Goal: Information Seeking & Learning: Compare options

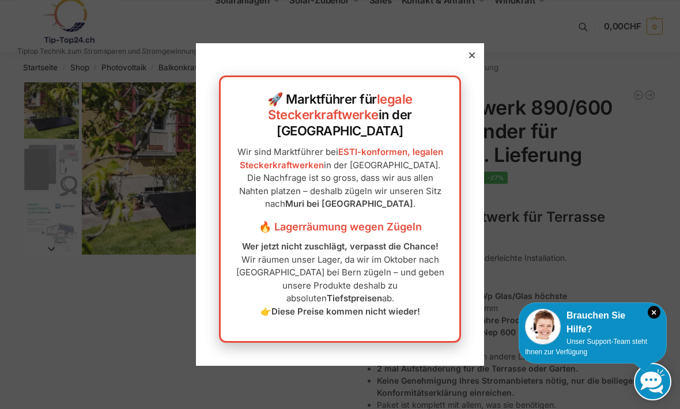
click at [473, 58] on icon at bounding box center [472, 55] width 6 height 6
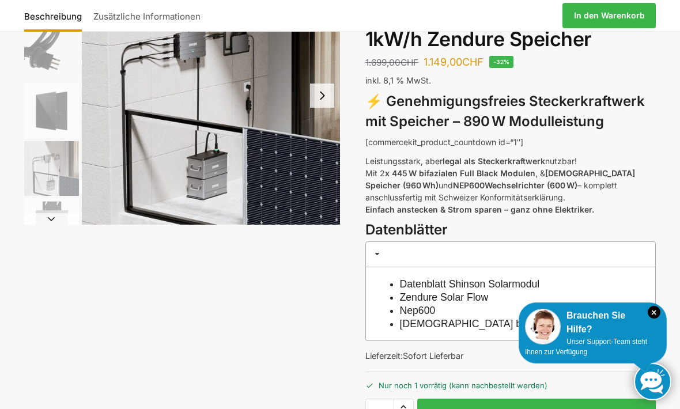
scroll to position [117, 0]
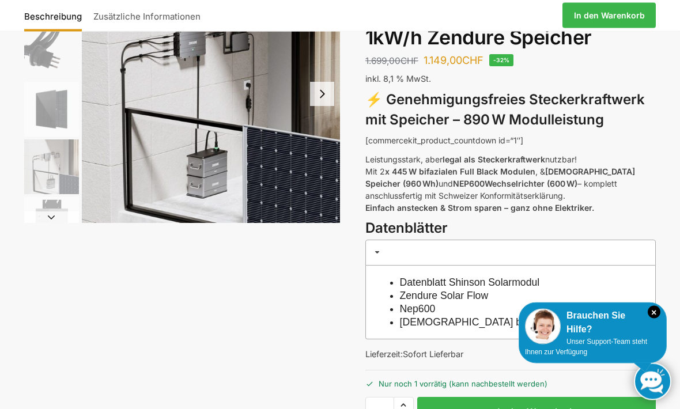
click at [656, 340] on div "Balkonkraftwerk 890 Watt Solarmodulleistung mit 2kW/h Zendure Speicher 2.099,00…" at bounding box center [511, 219] width 291 height 508
click at [651, 319] on icon "×" at bounding box center [654, 312] width 13 height 13
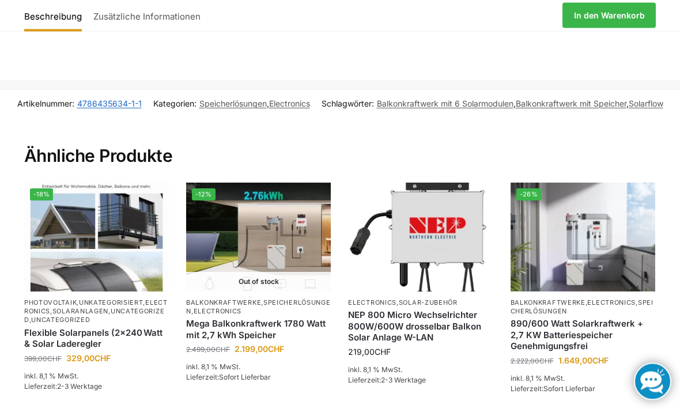
scroll to position [1227, 0]
click at [246, 391] on link "Weiterlesen" at bounding box center [258, 402] width 145 height 23
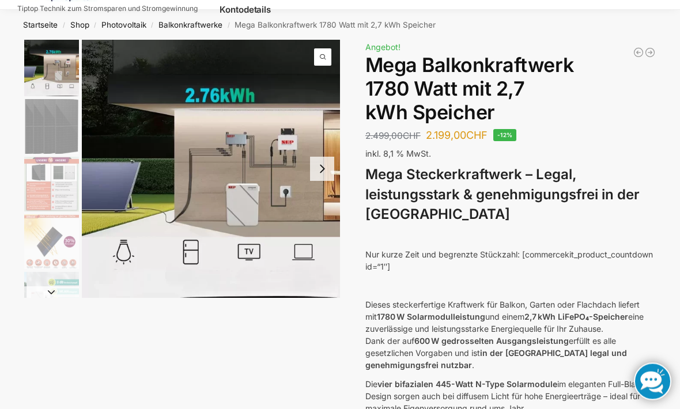
scroll to position [43, 0]
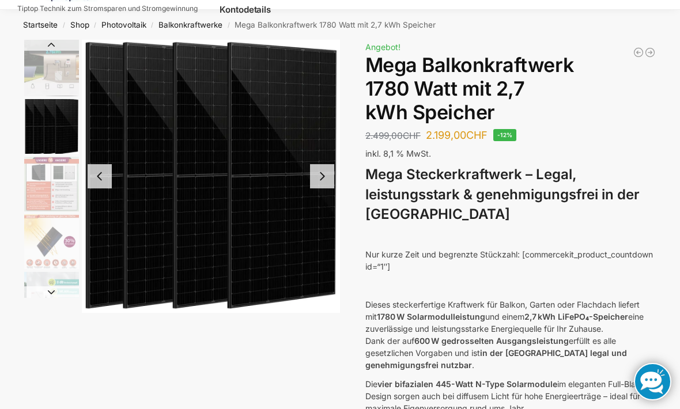
click at [45, 189] on img "3 / 9" at bounding box center [51, 184] width 55 height 55
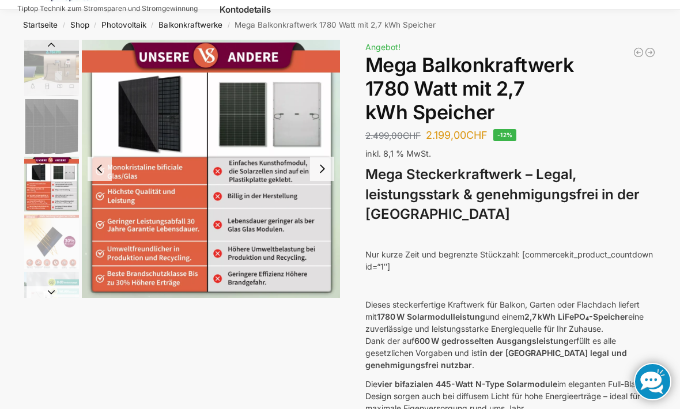
click at [47, 242] on img "4 / 9" at bounding box center [51, 241] width 55 height 55
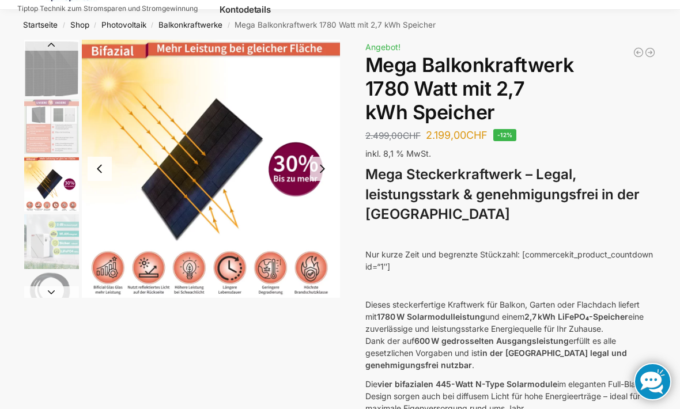
click at [46, 233] on img "5 / 9" at bounding box center [51, 241] width 55 height 55
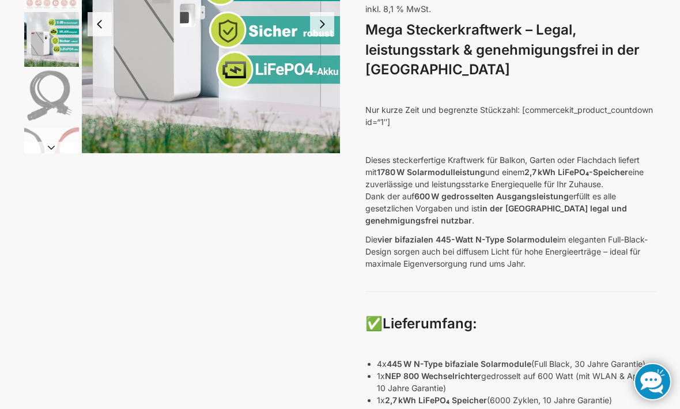
scroll to position [231, 0]
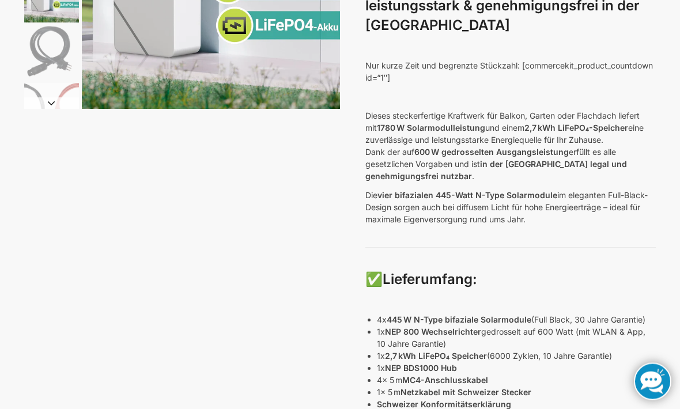
click at [611, 122] on p "Dieses steckerfertige Kraftwerk für Balkon, Garten oder Flachdach liefert mit 1…" at bounding box center [511, 146] width 291 height 73
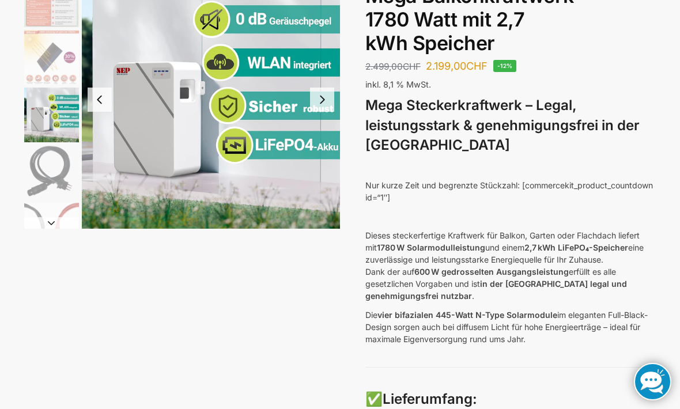
scroll to position [0, 0]
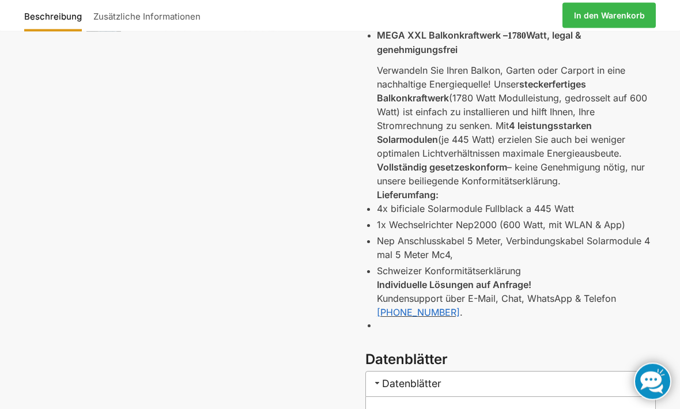
scroll to position [267, 0]
